Goal: Task Accomplishment & Management: Manage account settings

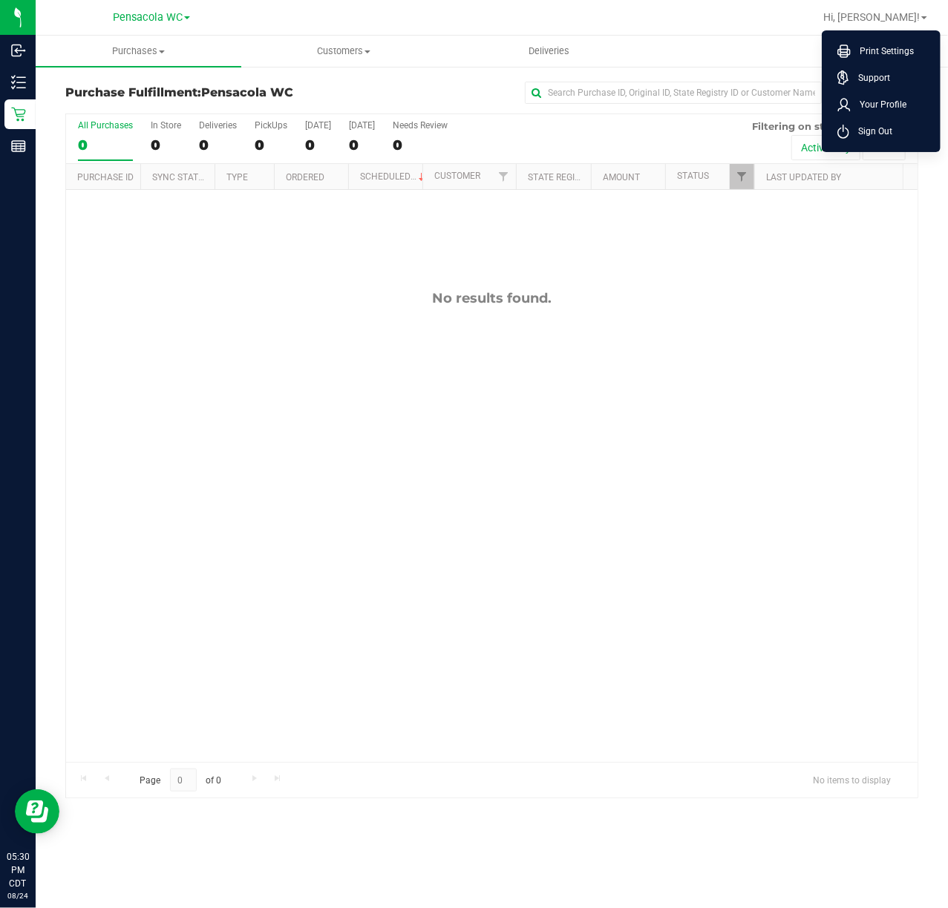
click at [876, 131] on span "Sign Out" at bounding box center [870, 131] width 43 height 15
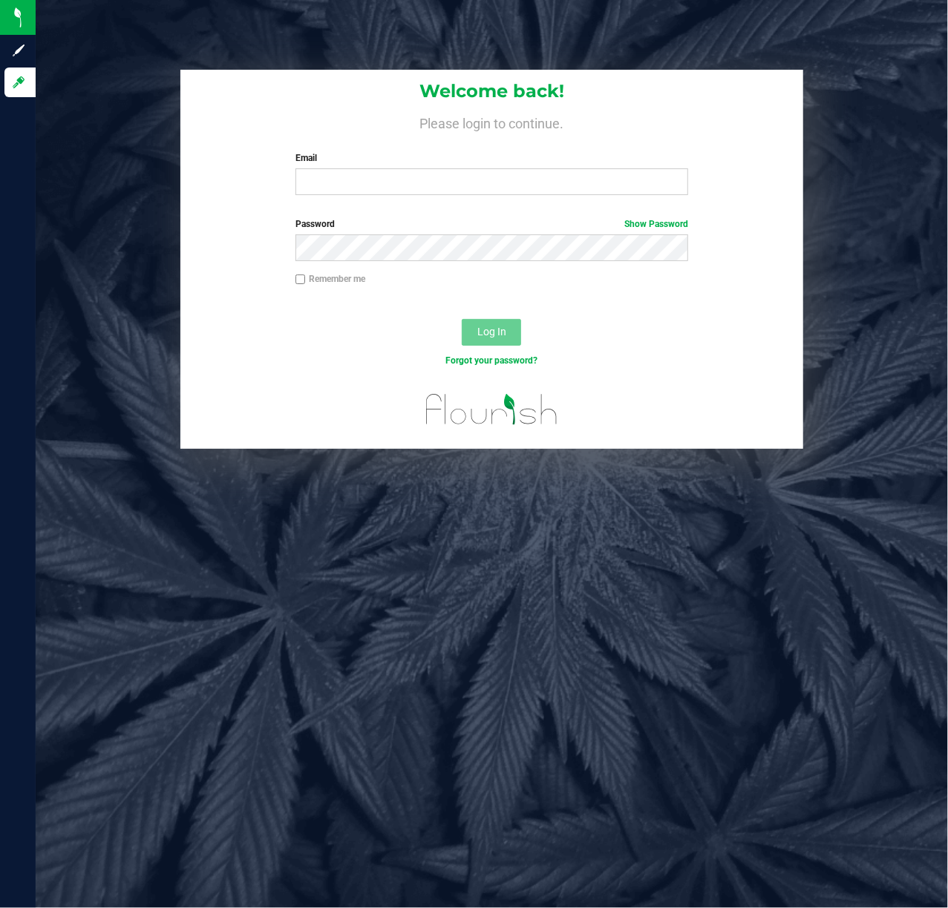
click at [372, 220] on label "Password Show Password" at bounding box center [491, 223] width 393 height 13
click at [408, 188] on input "Email" at bounding box center [491, 181] width 393 height 27
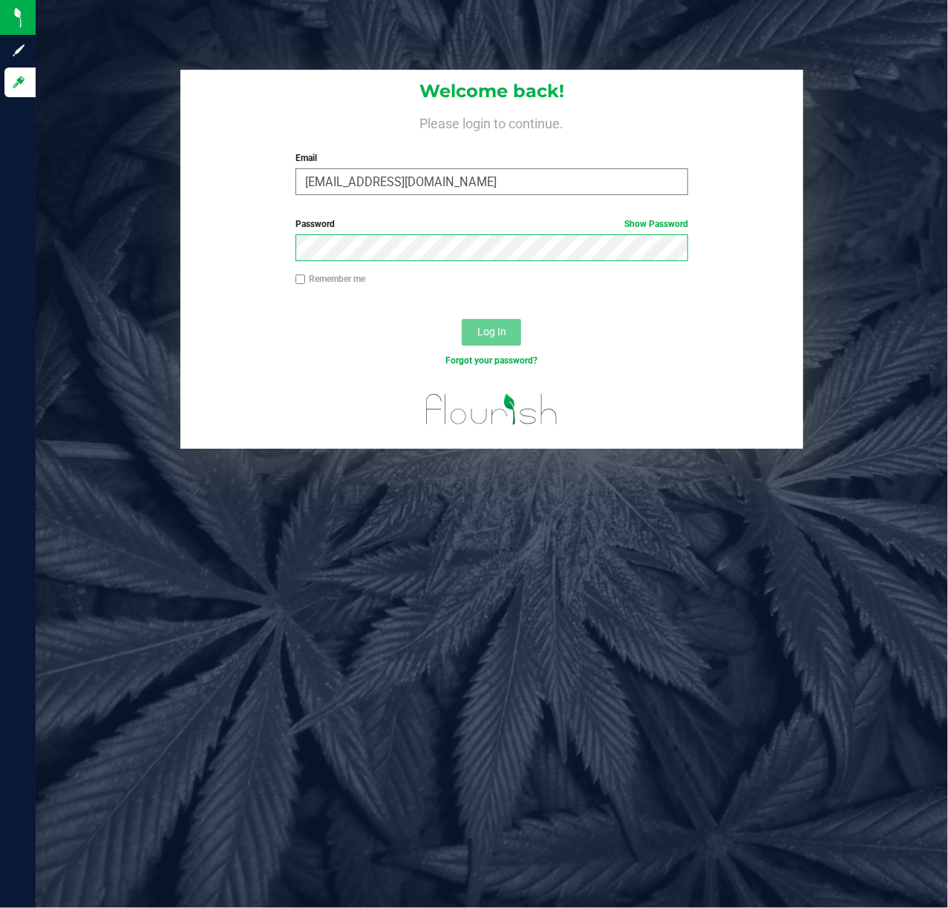
click at [508, 186] on input "[EMAIL_ADDRESS][DOMAIN_NAME]" at bounding box center [491, 181] width 393 height 27
type input "[EMAIL_ADDRESS][DOMAIN_NAME]"
click at [462, 319] on button "Log In" at bounding box center [491, 332] width 59 height 27
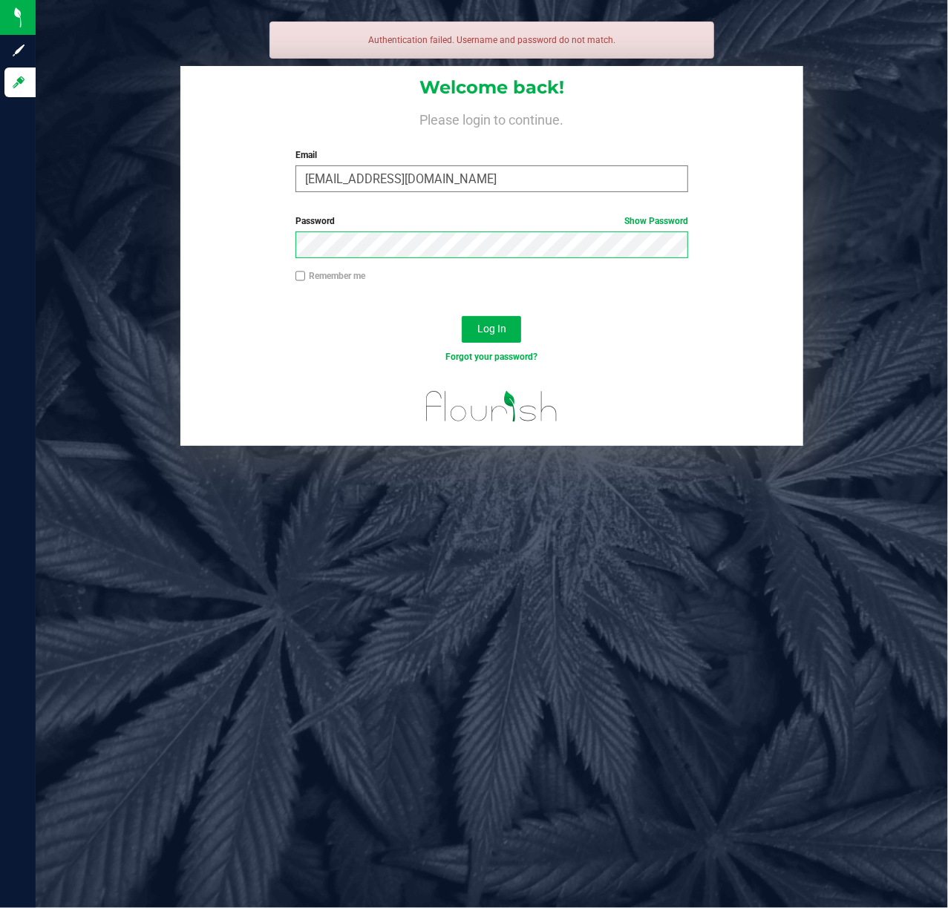
click at [462, 316] on button "Log In" at bounding box center [491, 329] width 59 height 27
